Goal: Entertainment & Leisure: Consume media (video, audio)

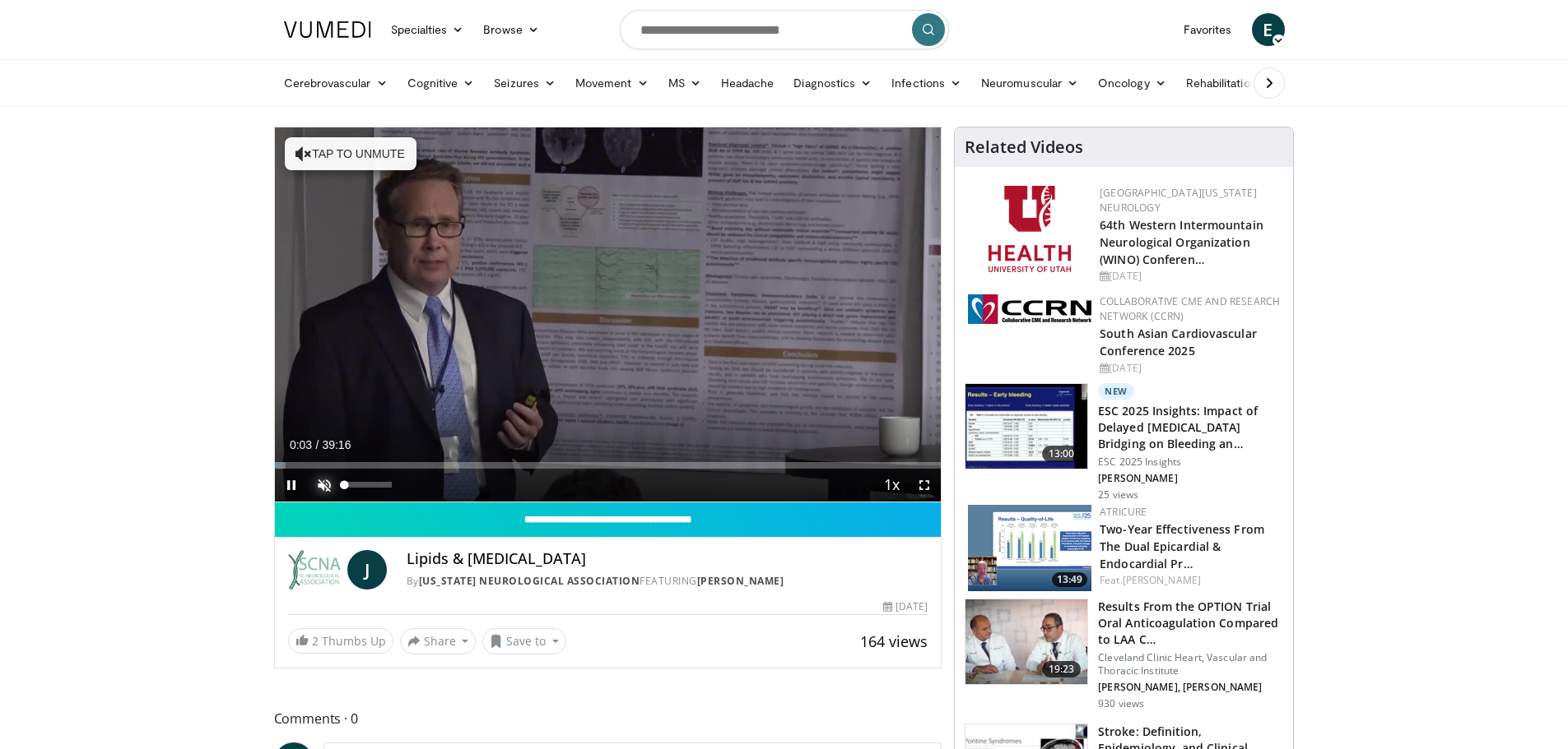
click at [324, 486] on span "Video Player" at bounding box center [324, 485] width 33 height 33
drag, startPoint x: 393, startPoint y: 482, endPoint x: 359, endPoint y: 493, distance: 35.7
click at [359, 493] on video-js "**********" at bounding box center [608, 315] width 667 height 375
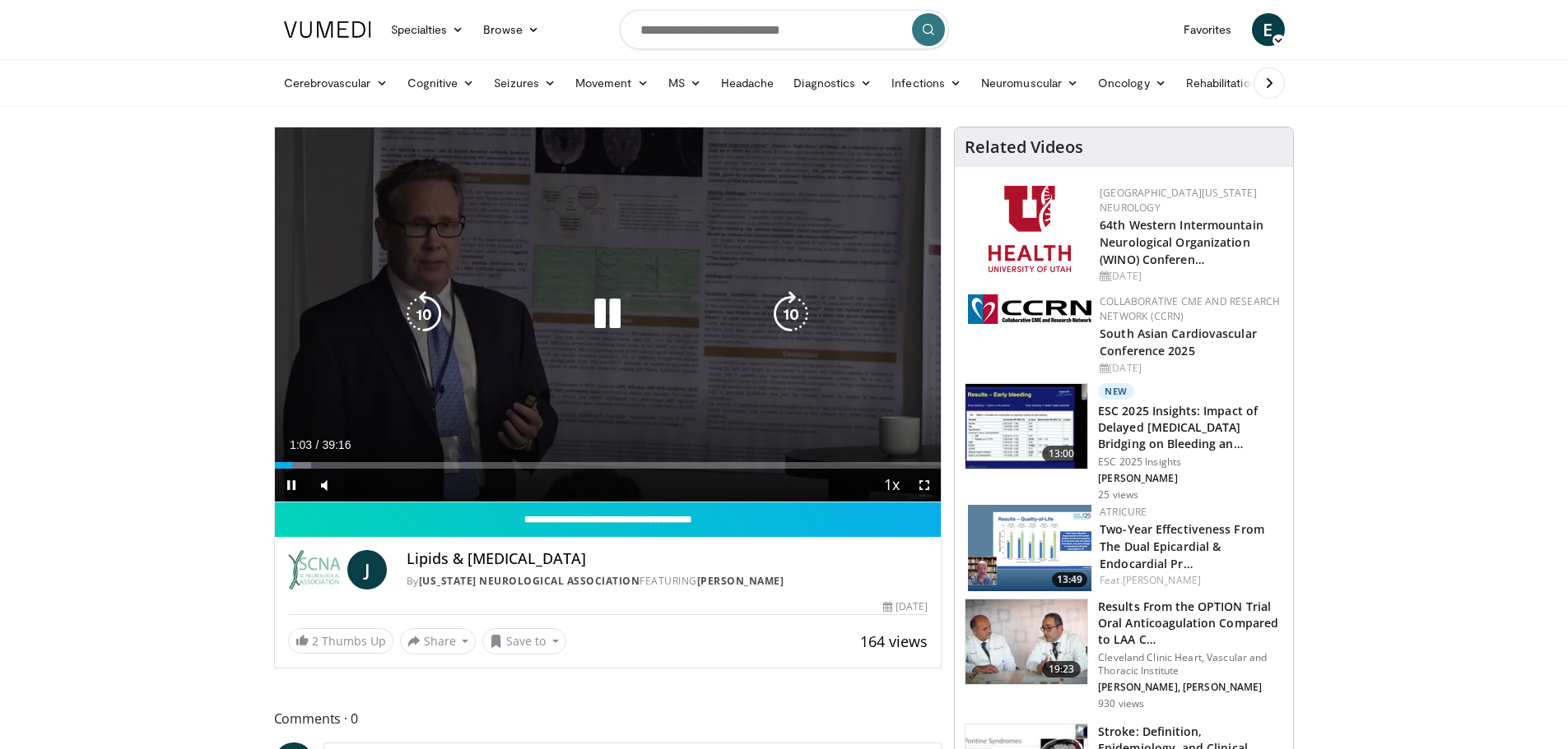
click at [609, 313] on icon "Video Player" at bounding box center [607, 314] width 46 height 46
click at [613, 301] on icon "Video Player" at bounding box center [607, 314] width 46 height 46
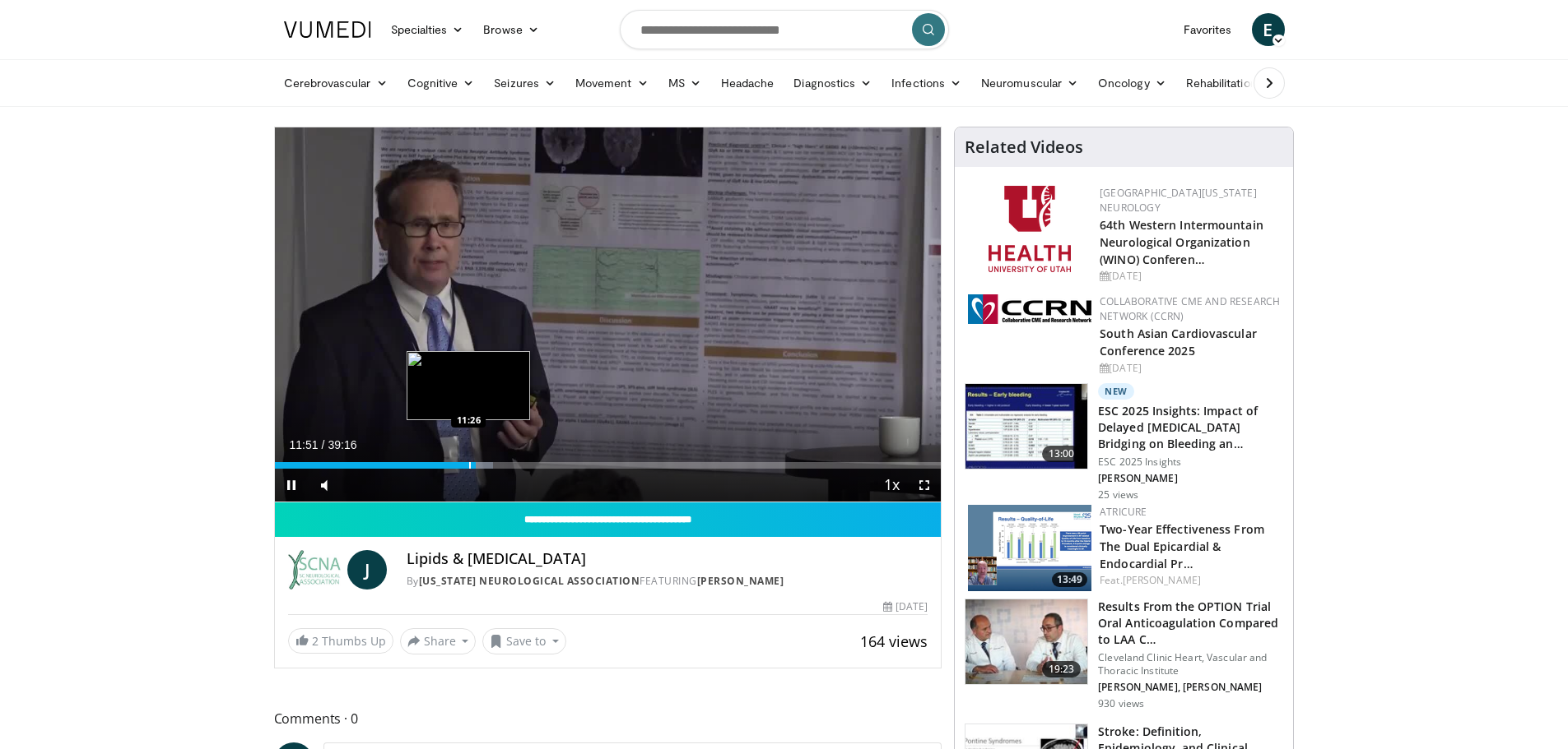
click at [469, 467] on div "Progress Bar" at bounding box center [470, 465] width 2 height 6
click at [466, 468] on div "Progress Bar" at bounding box center [467, 465] width 2 height 6
click at [461, 468] on div "Progress Bar" at bounding box center [461, 465] width 2 height 6
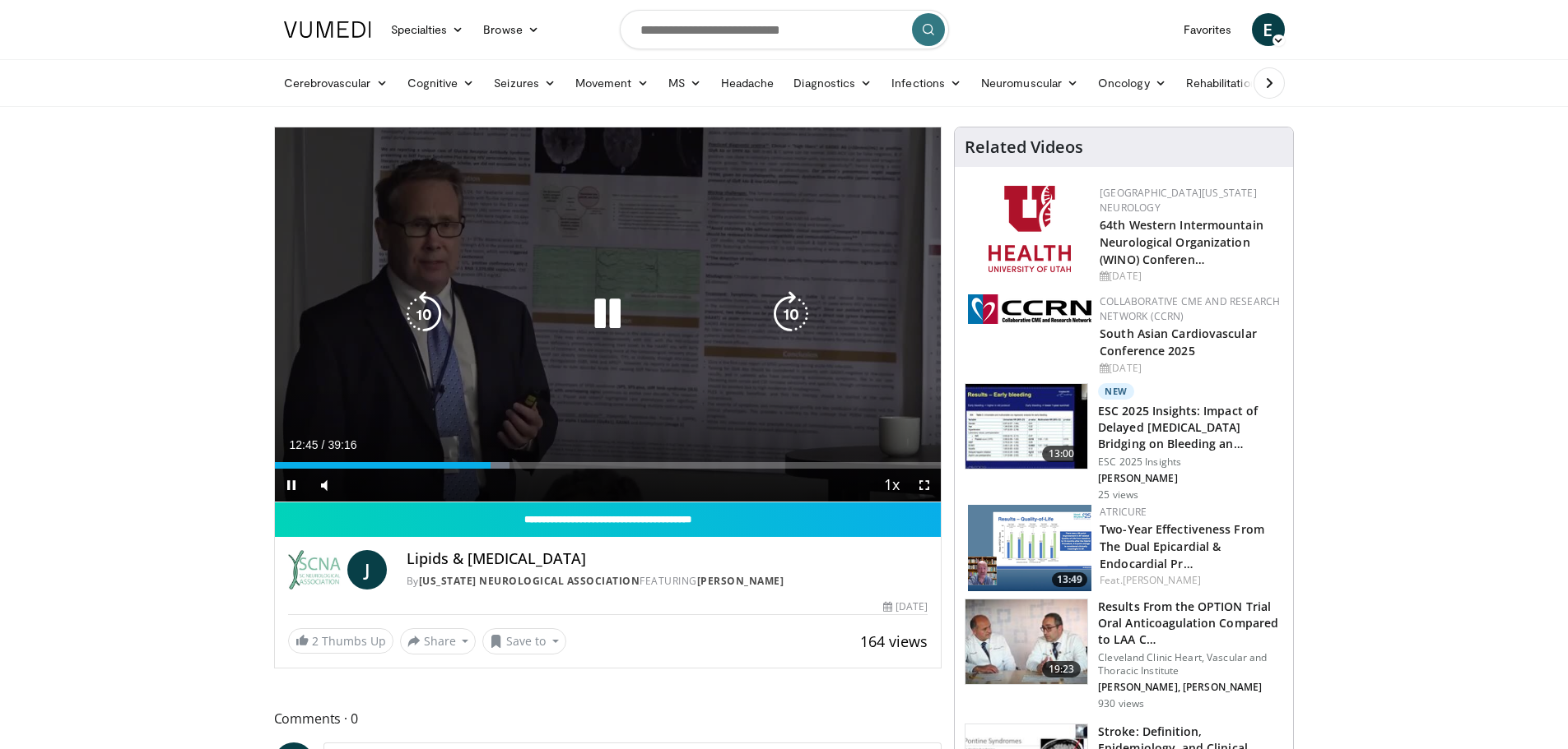
click at [607, 326] on icon "Video Player" at bounding box center [607, 314] width 46 height 46
click at [747, 270] on div "10 seconds Tap to unmute" at bounding box center [608, 315] width 667 height 374
click at [429, 324] on icon "Video Player" at bounding box center [424, 314] width 46 height 46
click at [427, 319] on icon "Video Player" at bounding box center [424, 314] width 46 height 46
click at [418, 304] on icon "Video Player" at bounding box center [424, 314] width 46 height 46
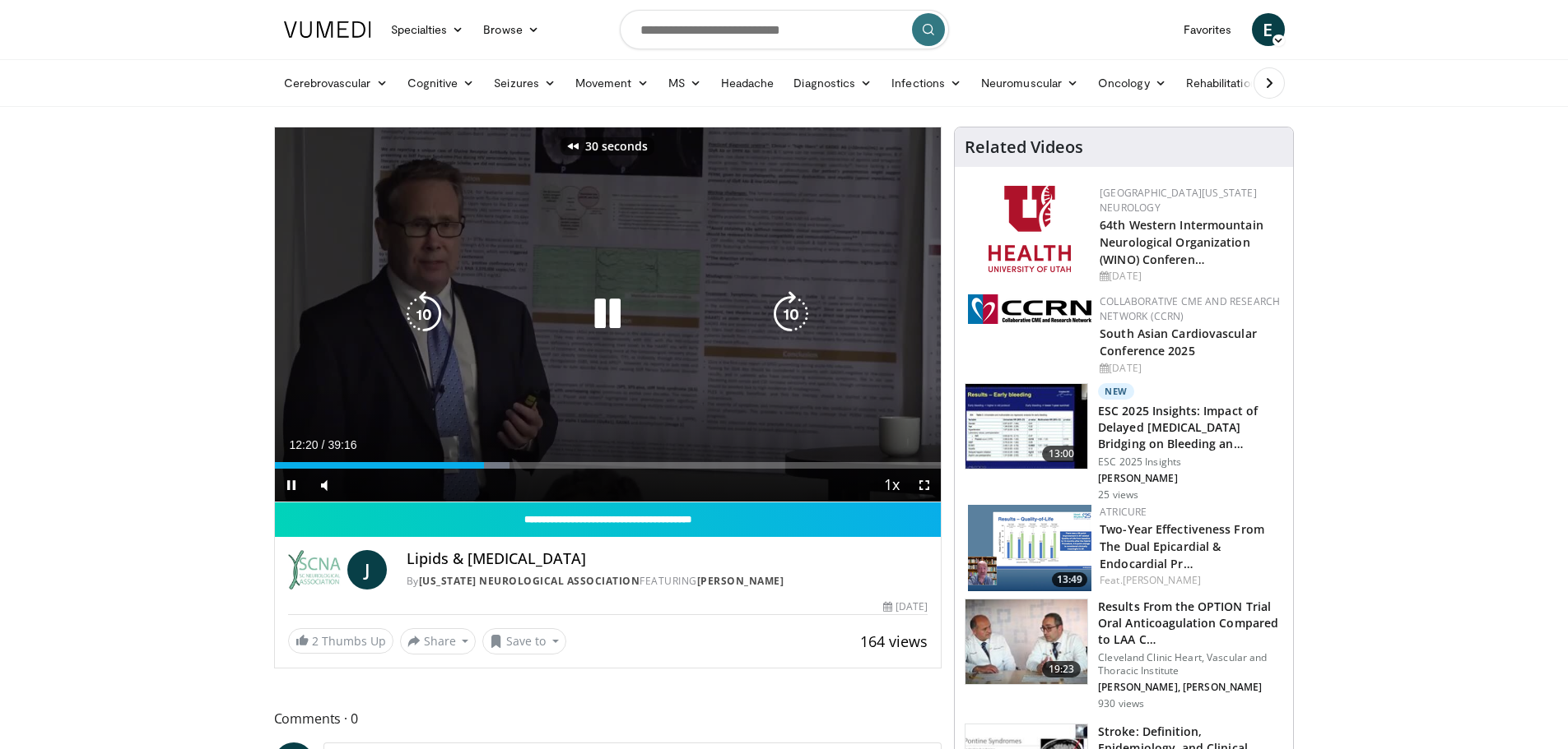
click at [417, 304] on icon "Video Player" at bounding box center [424, 314] width 46 height 46
click at [419, 306] on icon "Video Player" at bounding box center [424, 314] width 46 height 46
click at [420, 307] on icon "Video Player" at bounding box center [424, 314] width 46 height 46
click at [662, 218] on div "70 seconds Tap to unmute" at bounding box center [608, 315] width 667 height 374
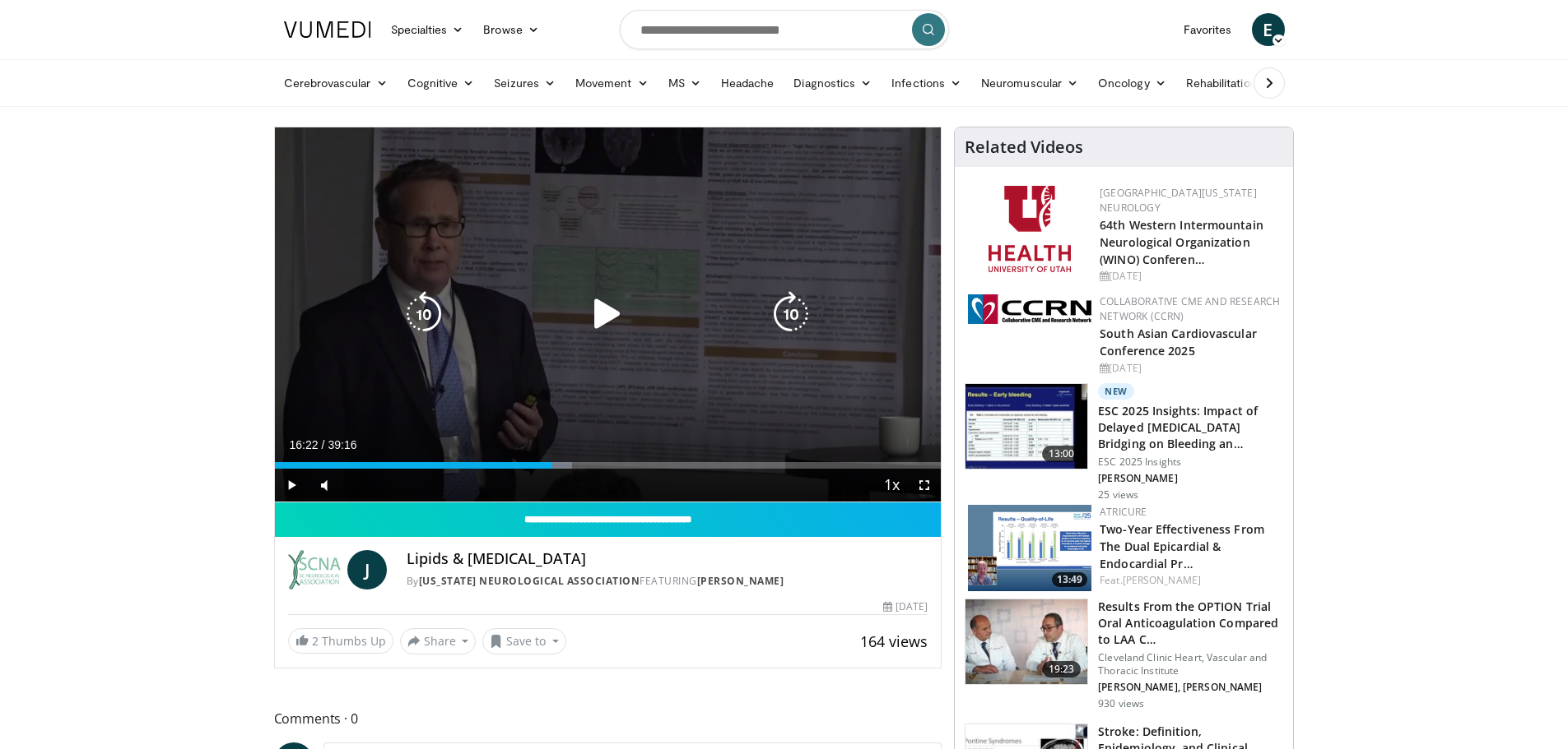
click at [602, 236] on div "70 seconds Tap to unmute" at bounding box center [608, 315] width 667 height 374
click at [408, 325] on icon "Video Player" at bounding box center [424, 314] width 46 height 46
click at [414, 308] on icon "Video Player" at bounding box center [424, 314] width 46 height 46
click at [409, 311] on icon "Video Player" at bounding box center [424, 314] width 46 height 46
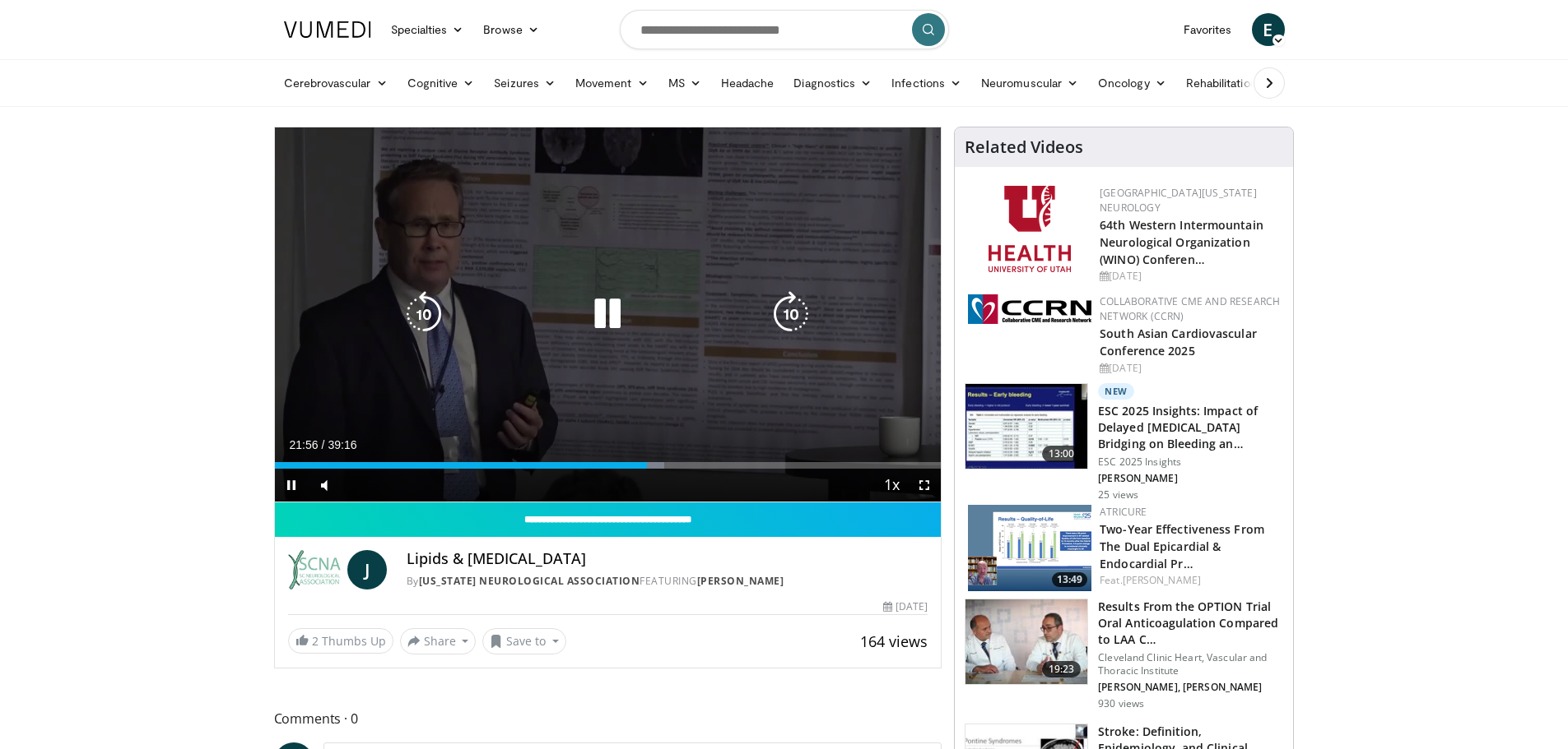
click at [622, 309] on icon "Video Player" at bounding box center [607, 314] width 46 height 46
click at [610, 301] on icon "Video Player" at bounding box center [607, 314] width 46 height 46
click at [425, 307] on icon "Video Player" at bounding box center [424, 314] width 46 height 46
click at [405, 311] on icon "Video Player" at bounding box center [424, 314] width 46 height 46
click at [407, 311] on icon "Video Player" at bounding box center [424, 314] width 46 height 46
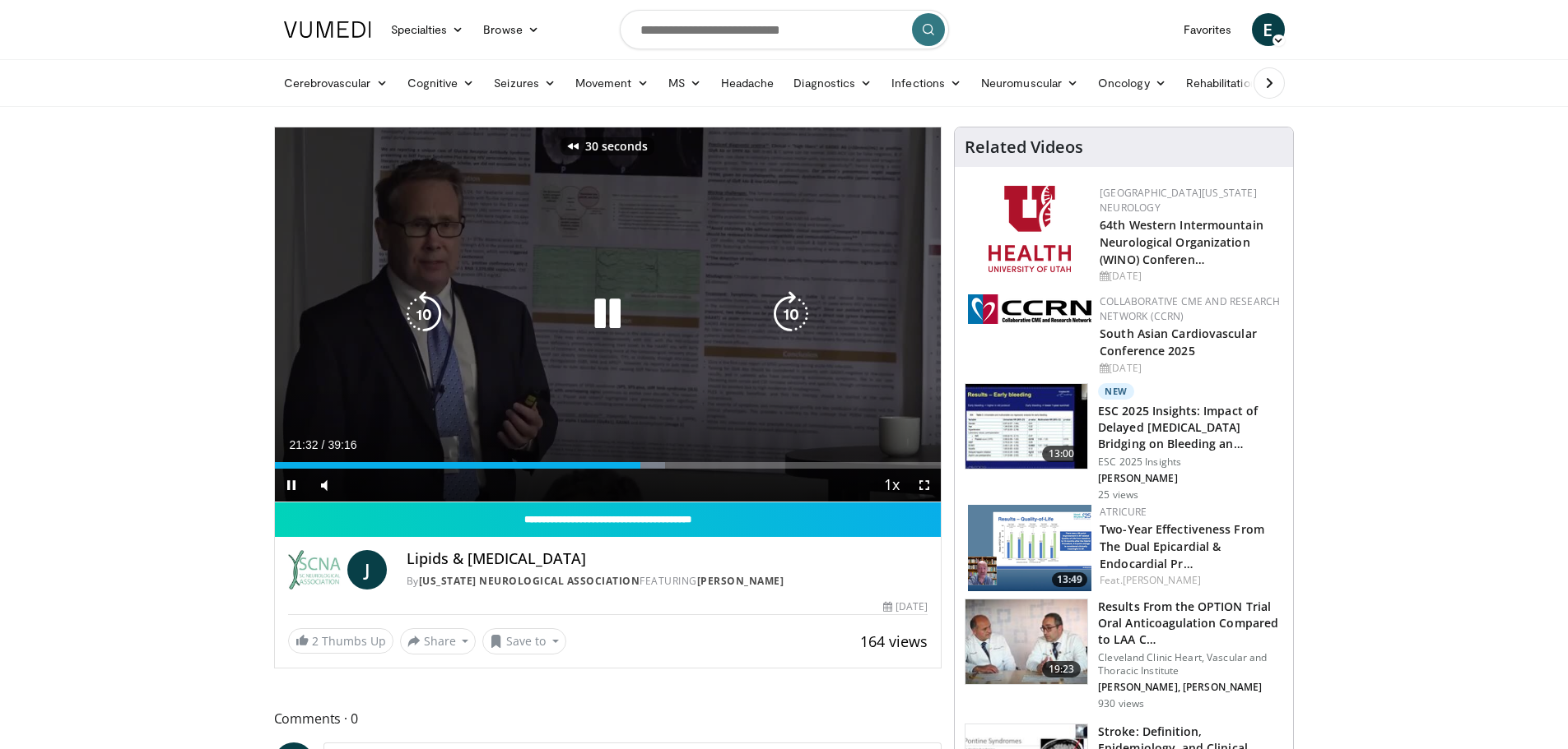
click at [407, 311] on icon "Video Player" at bounding box center [424, 314] width 46 height 46
click at [409, 311] on icon "Video Player" at bounding box center [424, 314] width 46 height 46
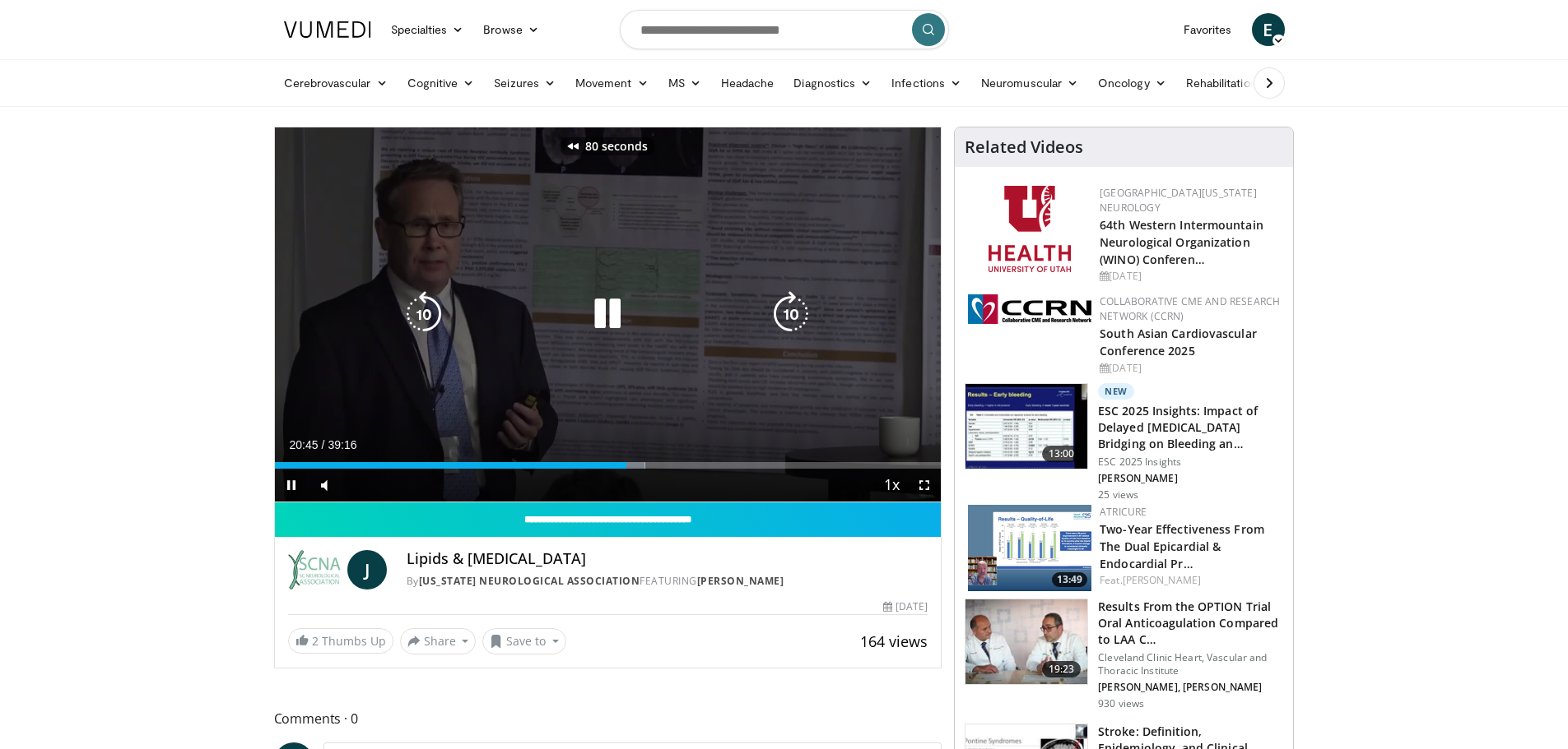
click at [409, 311] on icon "Video Player" at bounding box center [424, 314] width 46 height 46
click at [614, 310] on icon "Video Player" at bounding box center [607, 314] width 46 height 46
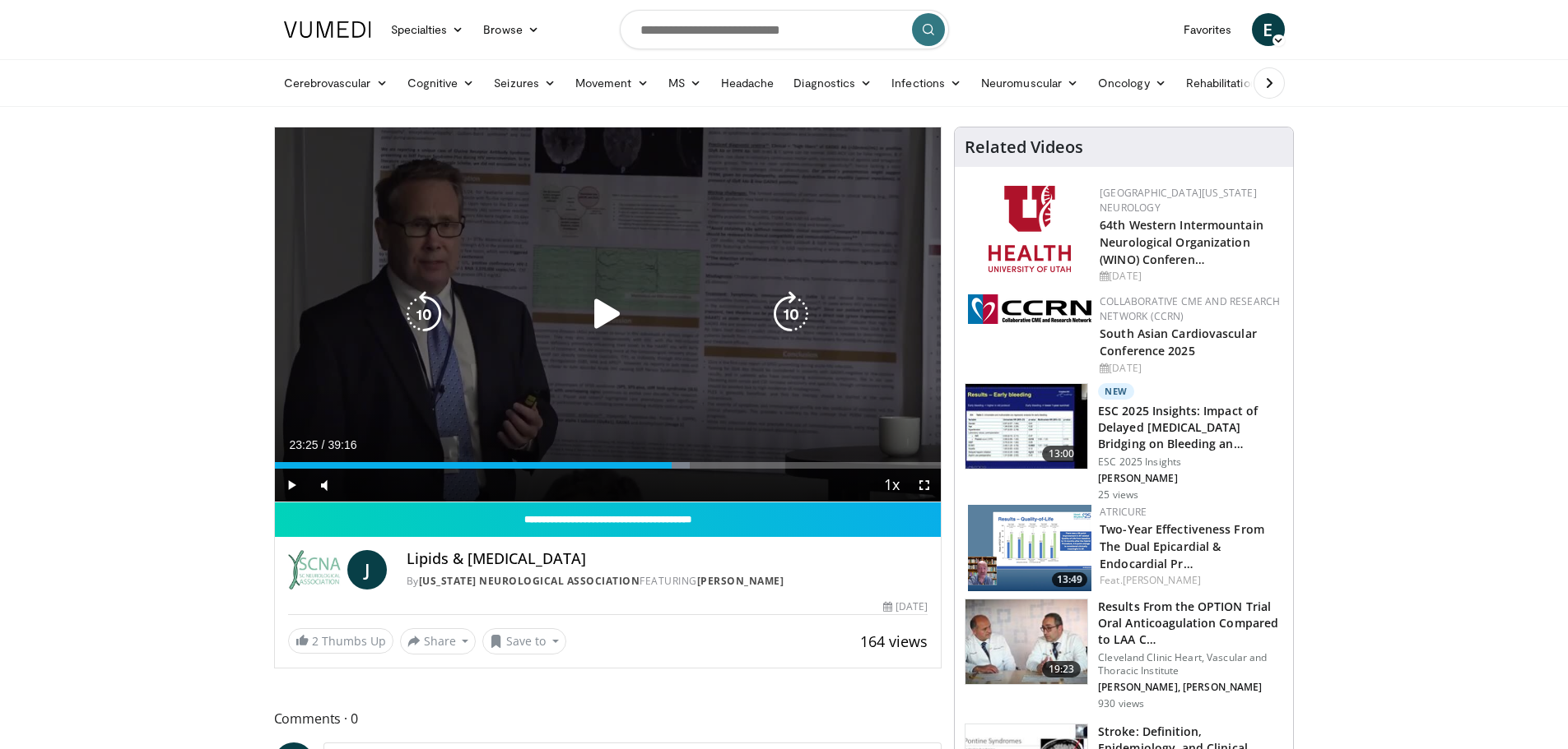
click at [595, 292] on icon "Video Player" at bounding box center [607, 314] width 46 height 46
click at [421, 308] on icon "Video Player" at bounding box center [424, 314] width 46 height 46
click at [423, 315] on icon "Video Player" at bounding box center [424, 314] width 46 height 46
click at [445, 313] on icon "Video Player" at bounding box center [424, 314] width 46 height 46
click at [607, 308] on icon "Video Player" at bounding box center [607, 314] width 46 height 46
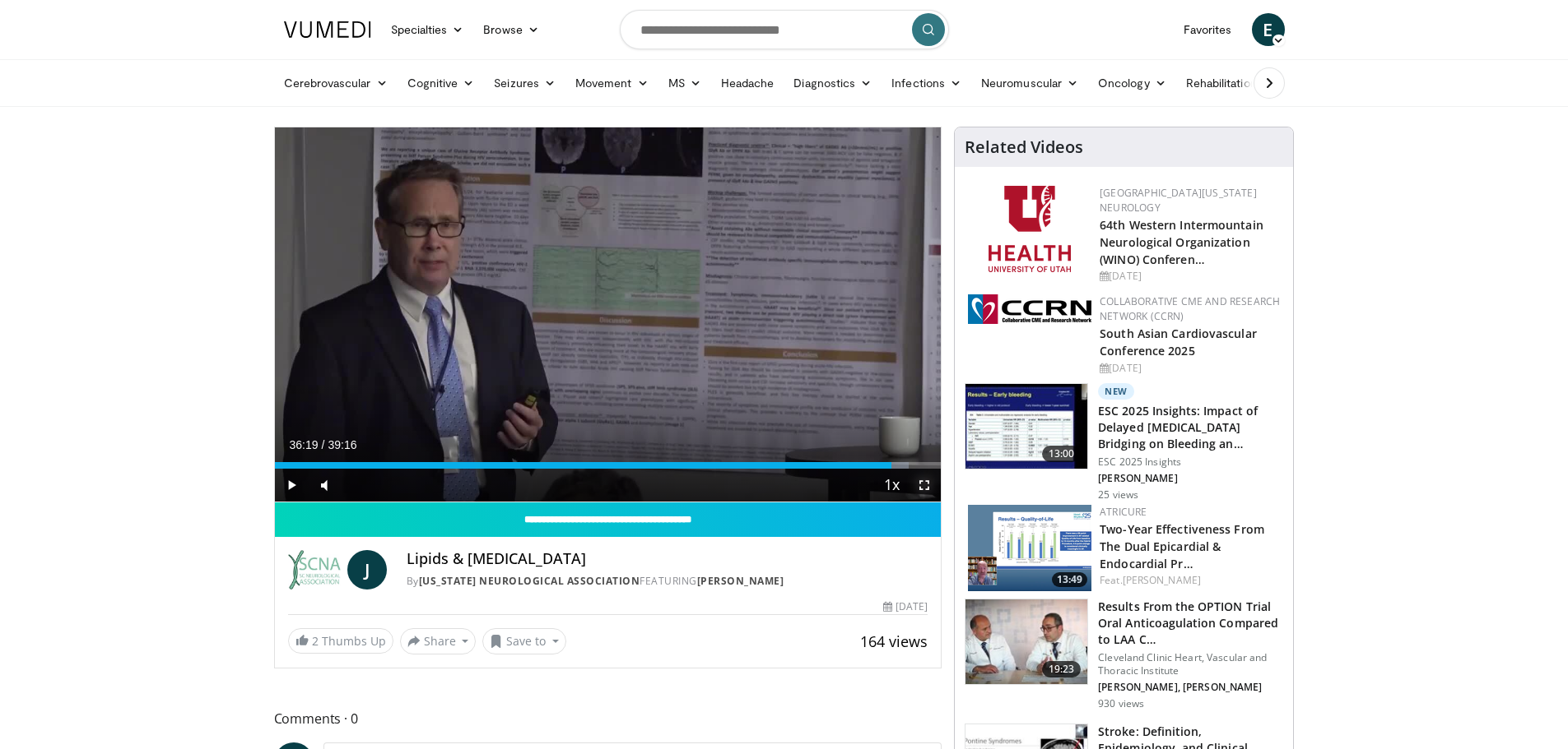
click at [926, 486] on span "Video Player" at bounding box center [924, 485] width 33 height 33
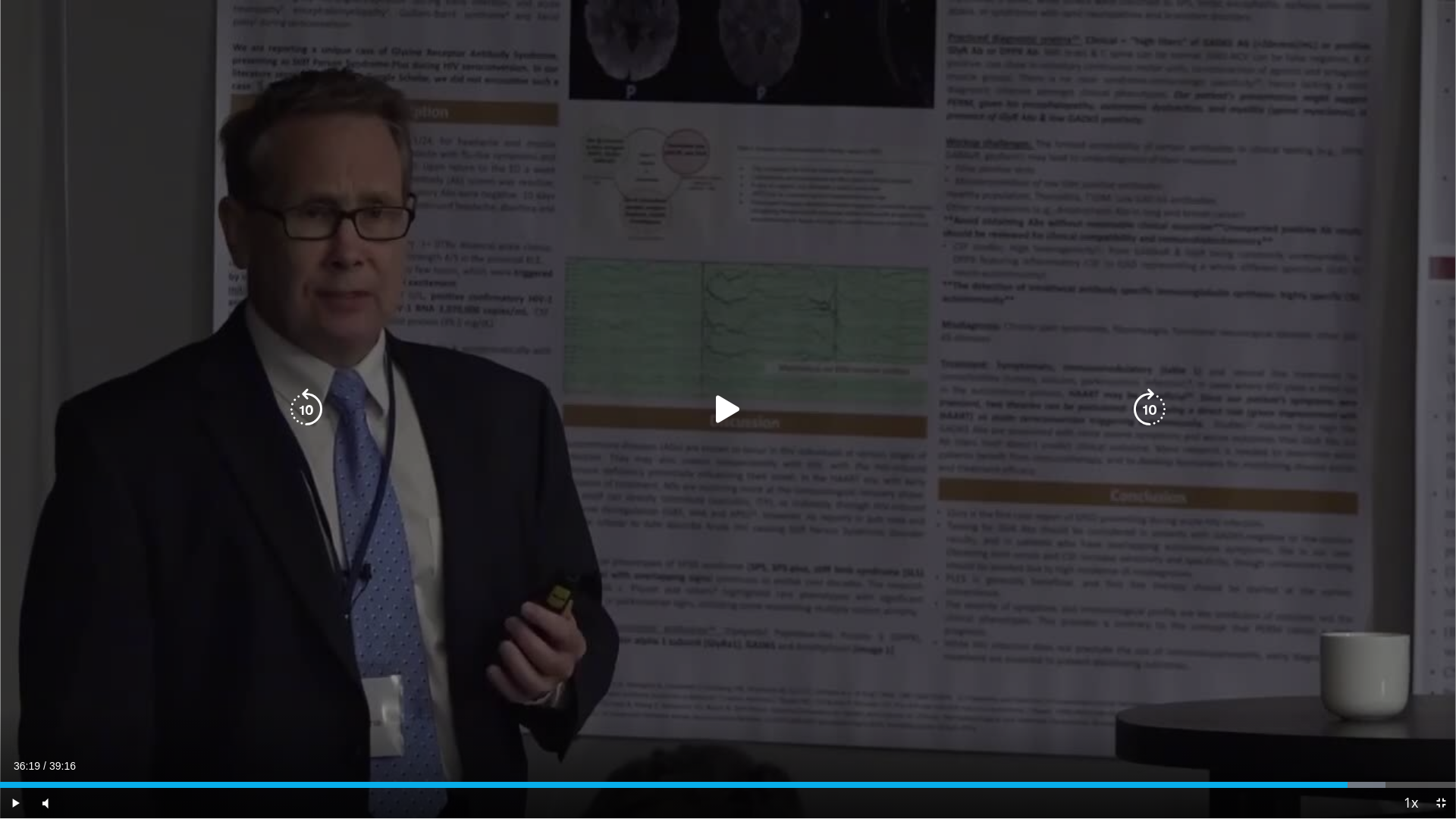
click at [723, 408] on icon "Video Player" at bounding box center [728, 409] width 42 height 42
click at [315, 408] on icon "Video Player" at bounding box center [306, 409] width 42 height 42
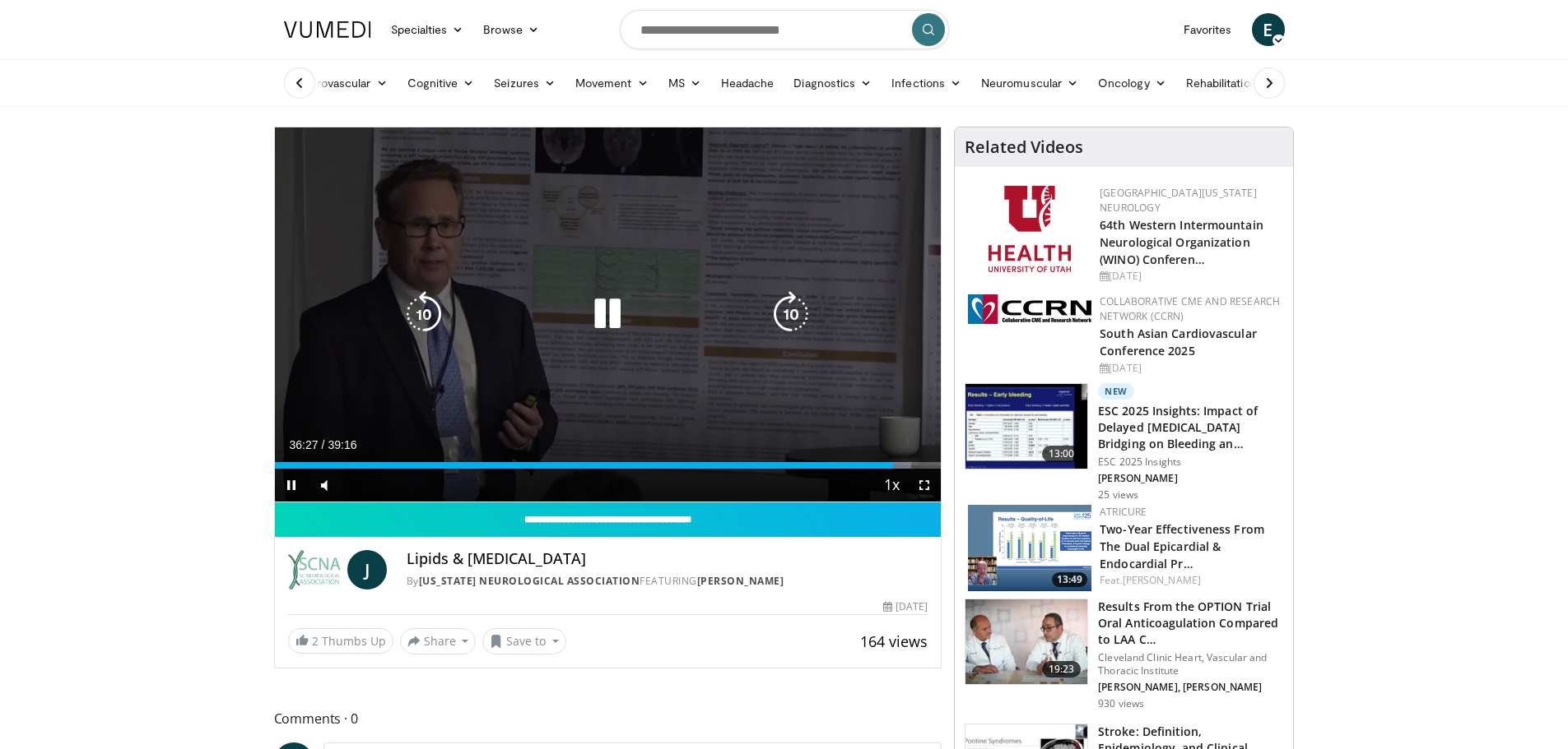
click at [611, 324] on icon "Video Player" at bounding box center [607, 314] width 46 height 46
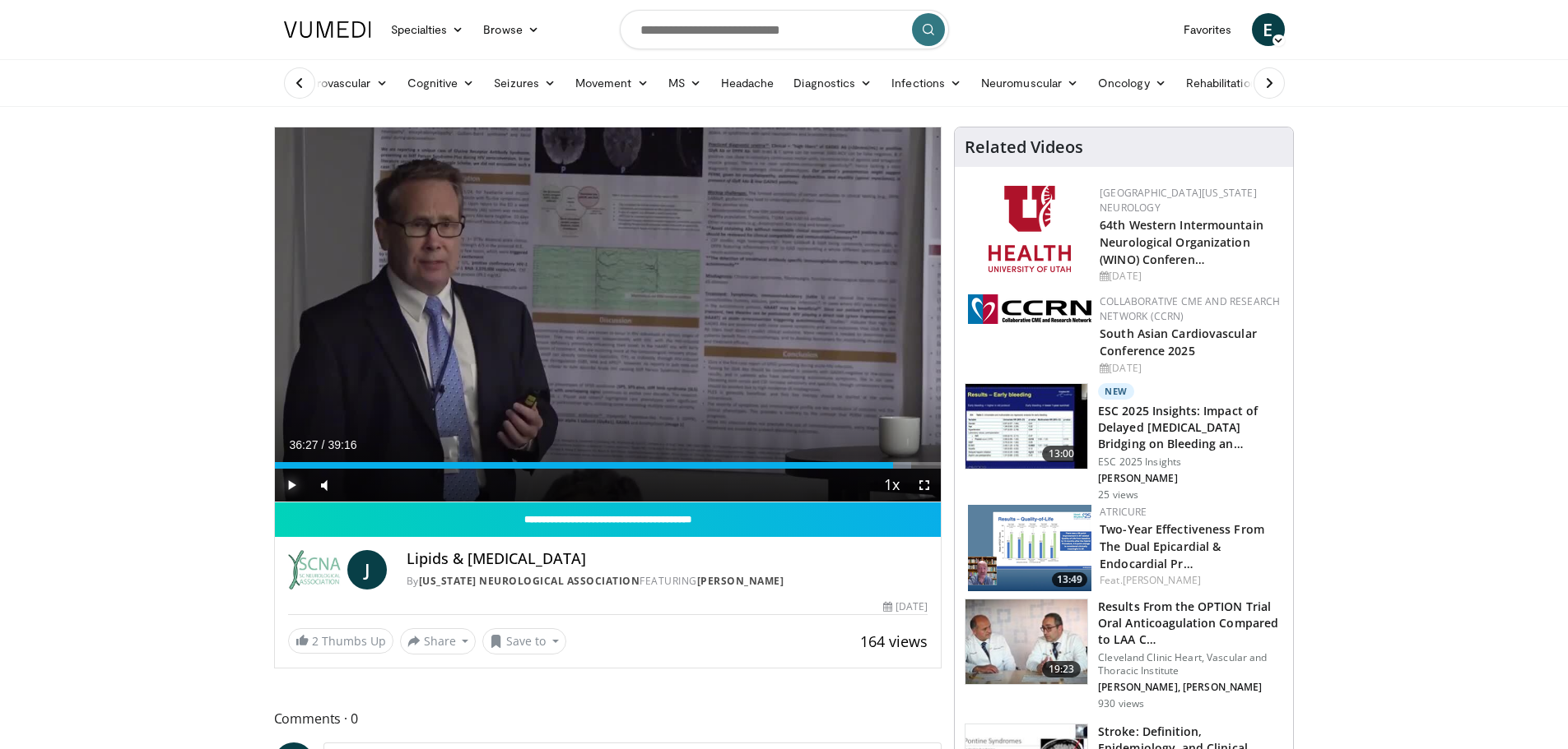
click at [288, 489] on span "Video Player" at bounding box center [291, 485] width 33 height 33
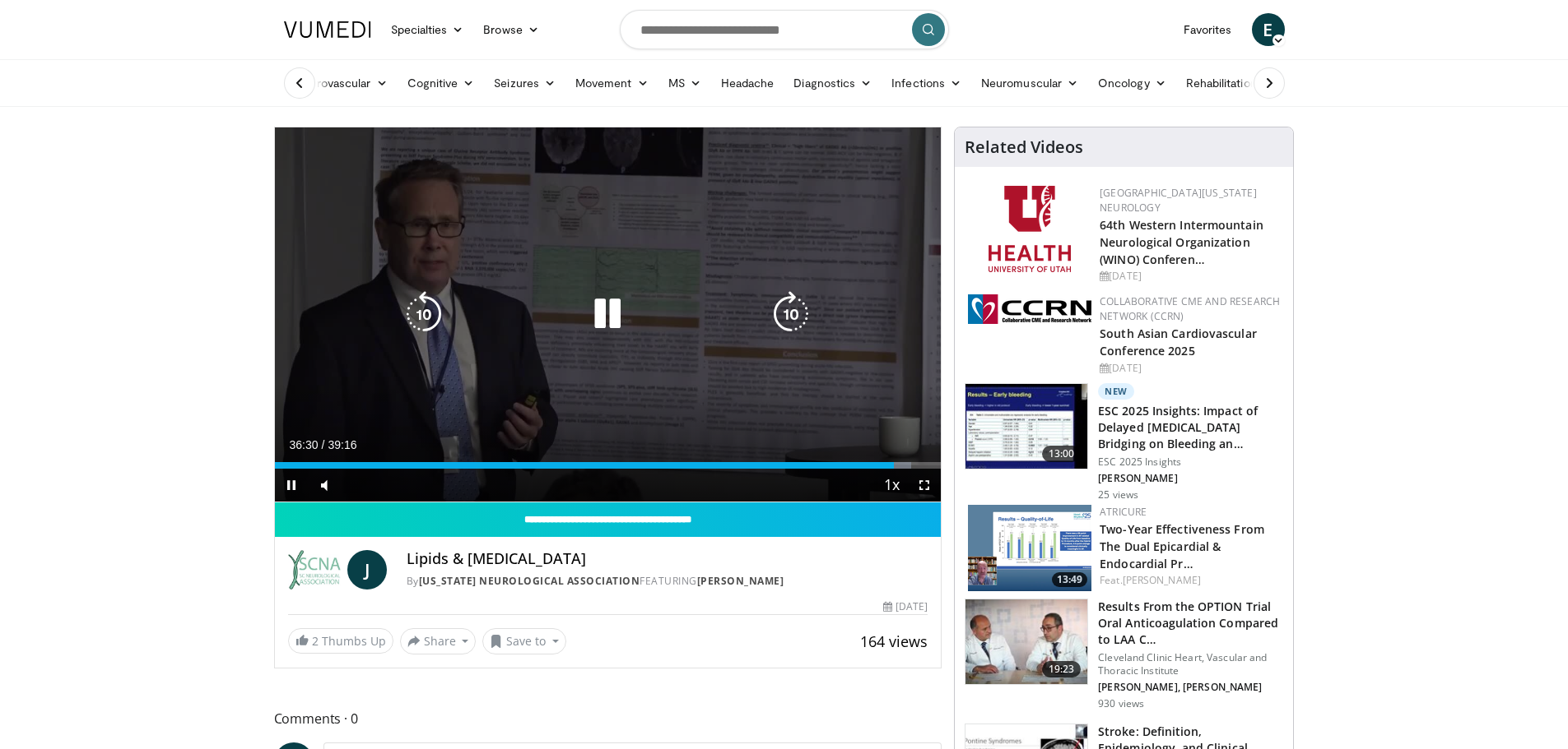
click at [418, 315] on icon "Video Player" at bounding box center [424, 314] width 46 height 46
drag, startPoint x: 398, startPoint y: 299, endPoint x: 414, endPoint y: 306, distance: 17.5
click at [414, 305] on div "20 seconds Tap to unmute" at bounding box center [608, 315] width 667 height 374
click at [415, 306] on icon "Video Player" at bounding box center [424, 314] width 46 height 46
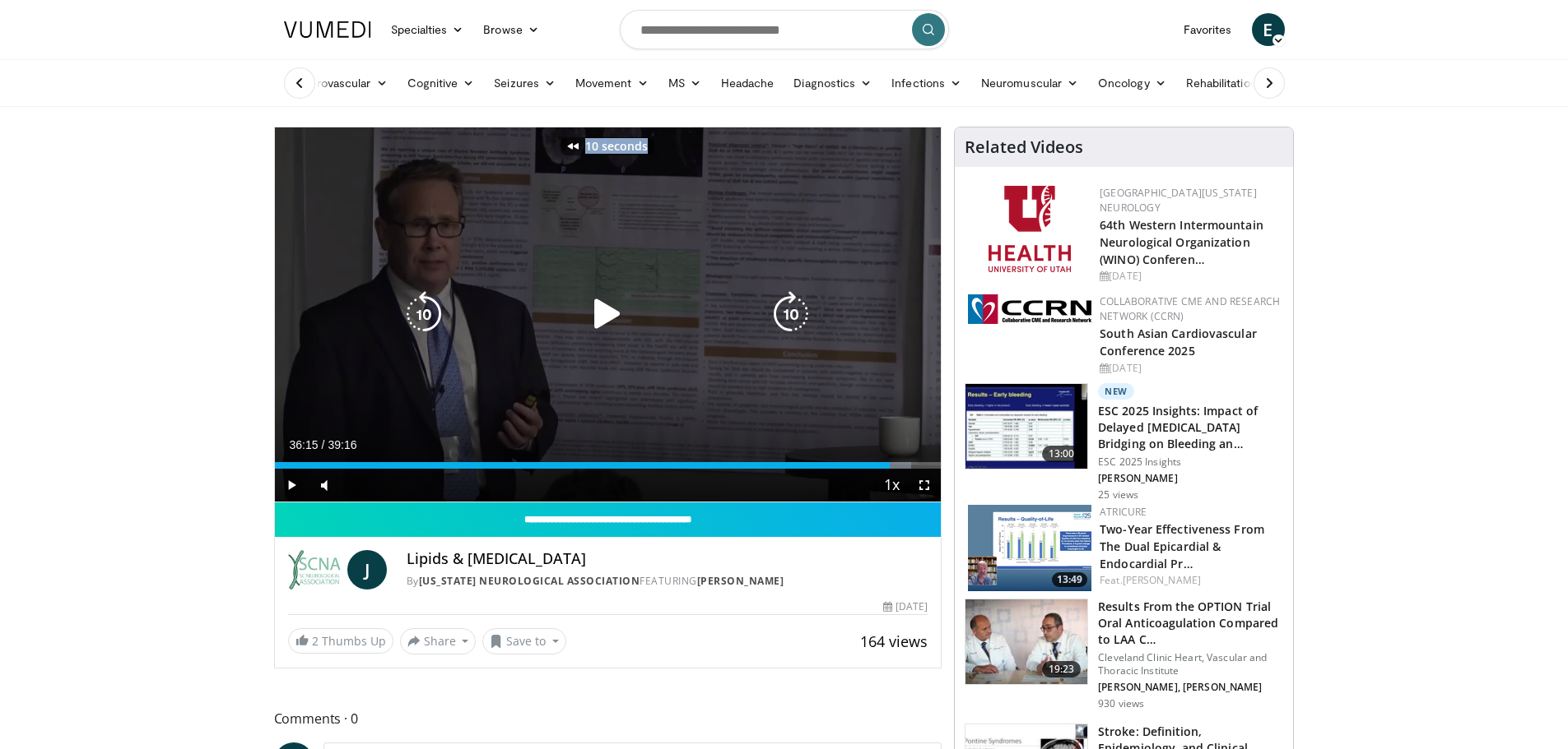
click at [412, 310] on icon "Video Player" at bounding box center [424, 314] width 46 height 46
click at [607, 325] on icon "Video Player" at bounding box center [607, 314] width 46 height 46
click at [595, 308] on icon "Video Player" at bounding box center [607, 314] width 46 height 46
click at [602, 322] on icon "Video Player" at bounding box center [607, 314] width 46 height 46
click at [414, 323] on icon "Video Player" at bounding box center [424, 314] width 46 height 46
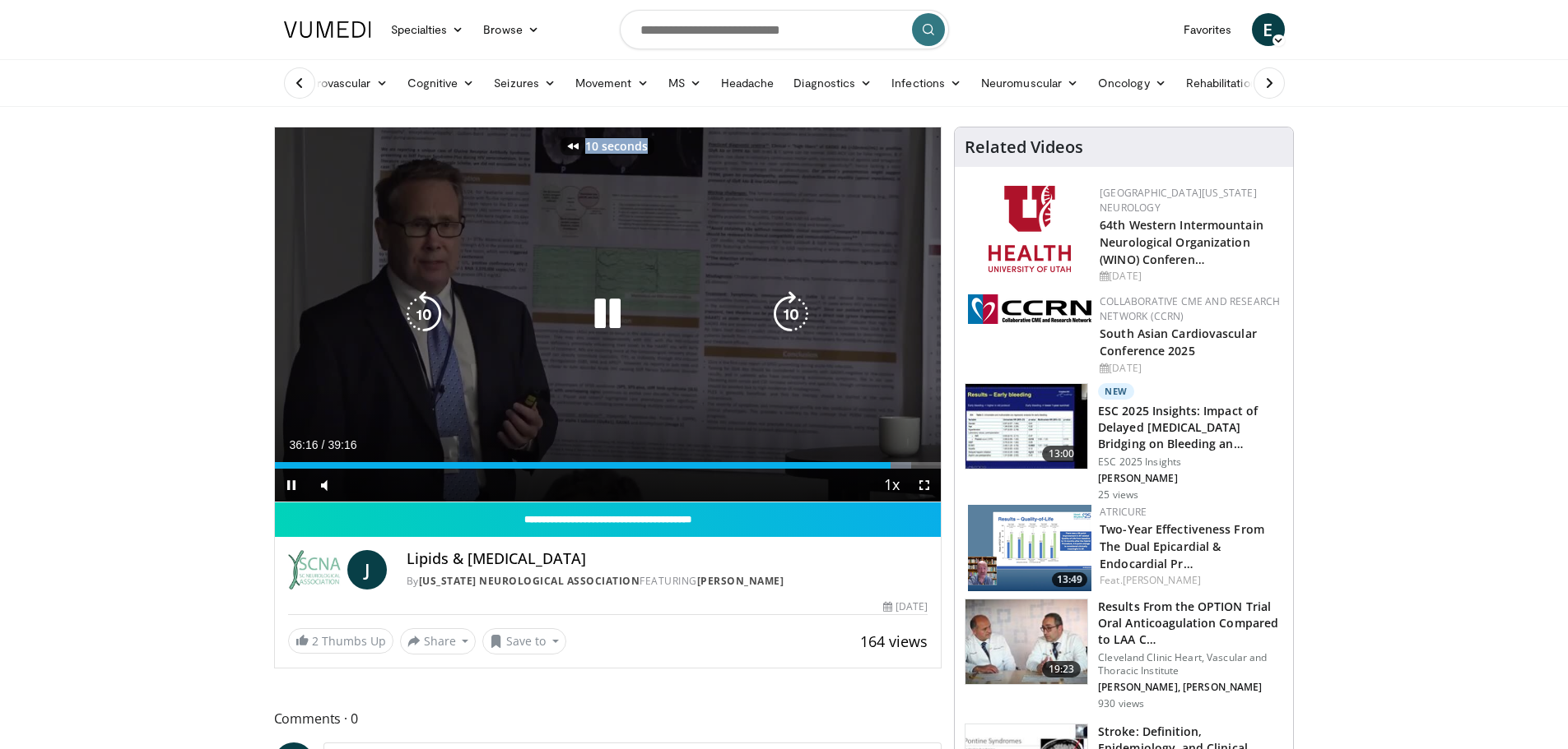
click at [417, 320] on icon "Video Player" at bounding box center [424, 314] width 46 height 46
click at [632, 301] on div "Video Player" at bounding box center [607, 314] width 400 height 33
click at [613, 315] on icon "Video Player" at bounding box center [607, 314] width 46 height 46
